Goal: Task Accomplishment & Management: Manage account settings

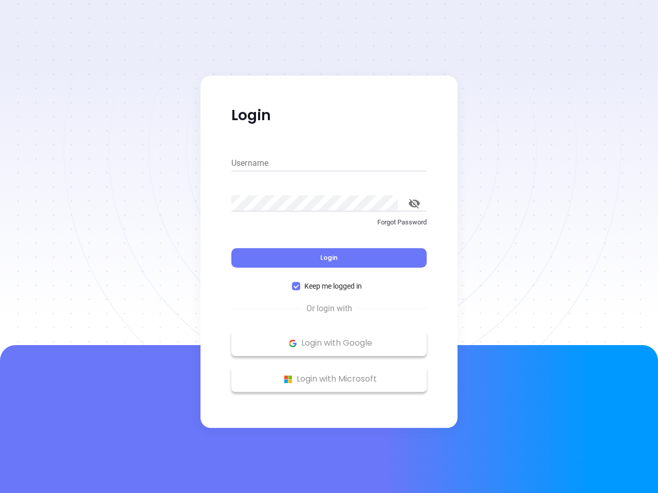
click at [329, 247] on div "Login" at bounding box center [328, 252] width 195 height 32
click at [329, 163] on input "Username" at bounding box center [328, 163] width 195 height 16
click at [414, 204] on icon "toggle password visibility" at bounding box center [414, 204] width 11 height 10
click at [329, 258] on span "Login" at bounding box center [328, 257] width 17 height 9
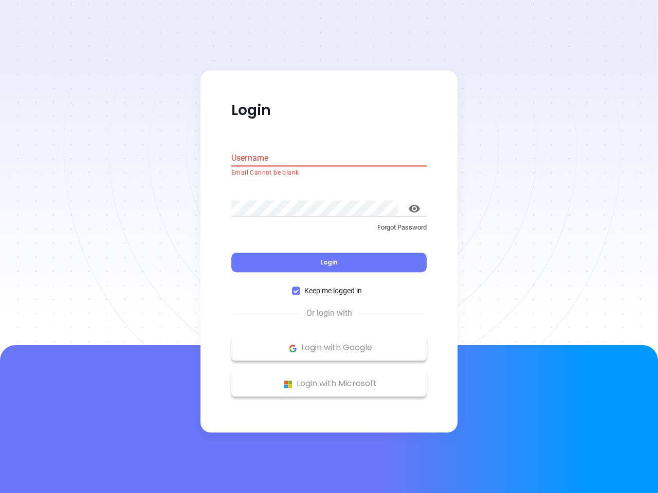
click at [329, 286] on span "Keep me logged in" at bounding box center [333, 291] width 66 height 11
click at [300, 287] on input "Keep me logged in" at bounding box center [296, 291] width 8 height 8
checkbox input "false"
click at [329, 343] on p "Login with Google" at bounding box center [328, 348] width 185 height 15
click at [329, 379] on p "Login with Microsoft" at bounding box center [328, 384] width 185 height 15
